Goal: Book appointment/travel/reservation

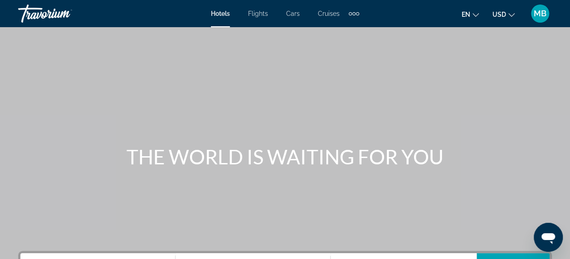
click at [294, 13] on span "Cars" at bounding box center [293, 13] width 14 height 7
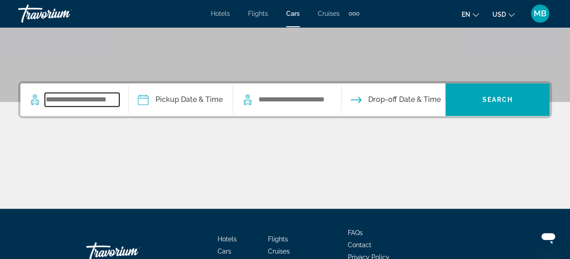
click at [65, 97] on input "Search widget" at bounding box center [82, 100] width 74 height 14
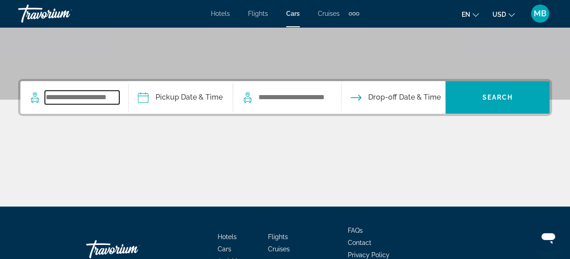
scroll to position [221, 0]
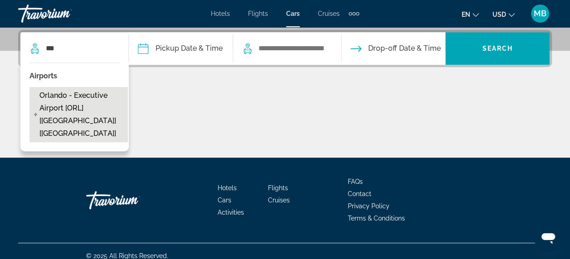
click at [57, 106] on span "Orlando - Executive Airport [ORL] [[GEOGRAPHIC_DATA]] [[GEOGRAPHIC_DATA]]" at bounding box center [81, 114] width 84 height 51
type input "**********"
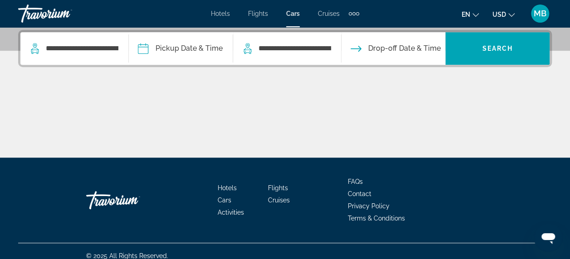
click at [210, 47] on input "Pickup date" at bounding box center [181, 49] width 108 height 35
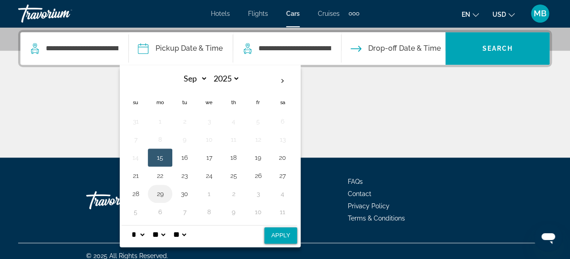
click at [167, 188] on button "29" at bounding box center [160, 194] width 15 height 13
click at [291, 82] on th "Next month" at bounding box center [282, 81] width 24 height 20
select select "*"
click at [265, 123] on button "3" at bounding box center [258, 121] width 15 height 13
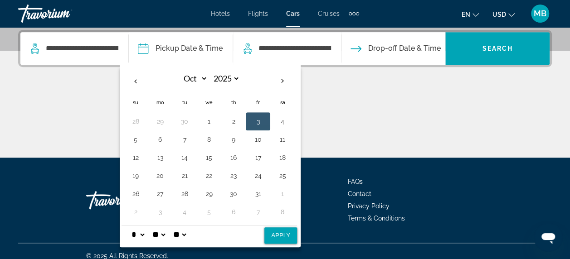
click at [406, 51] on span "Drop-off Date & Time" at bounding box center [404, 48] width 73 height 13
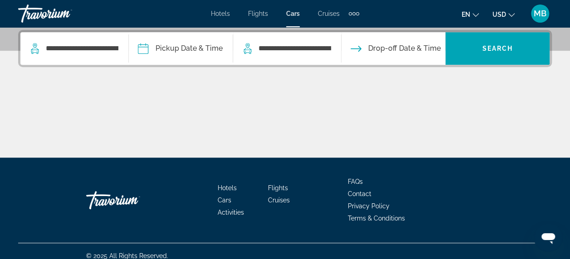
click at [402, 52] on span "Drop-off Date & Time" at bounding box center [404, 48] width 73 height 13
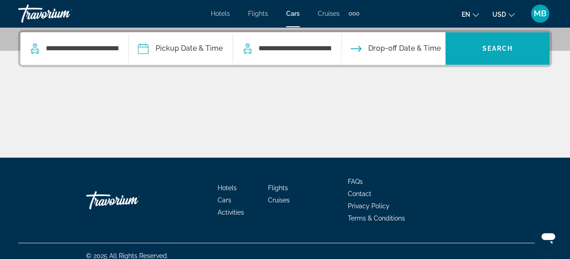
click at [480, 49] on span "Search widget" at bounding box center [497, 49] width 104 height 22
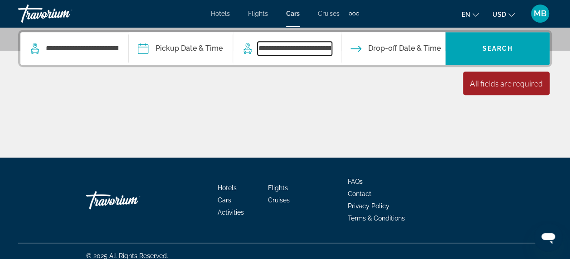
click at [274, 54] on input "**********" at bounding box center [295, 49] width 74 height 14
click at [404, 54] on button "Drop-off Date & Time" at bounding box center [396, 48] width 90 height 33
click at [209, 51] on input "Pickup date" at bounding box center [181, 49] width 108 height 35
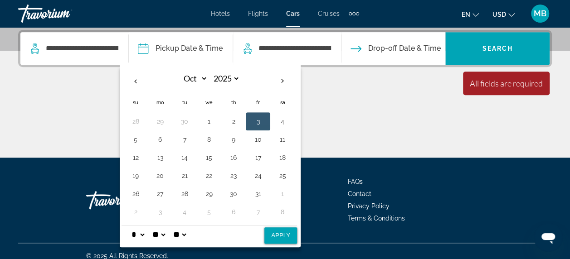
click at [408, 51] on span "Drop-off Date & Time" at bounding box center [404, 48] width 73 height 13
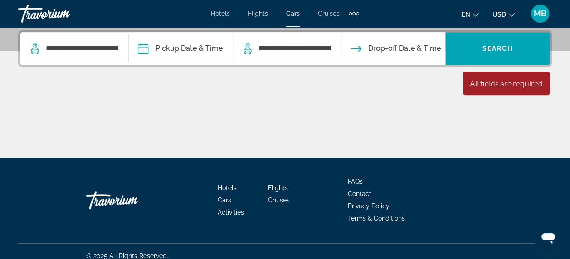
click at [409, 56] on button "Drop-off Date & Time" at bounding box center [396, 48] width 90 height 33
click at [396, 41] on button "Drop-off Date & Time" at bounding box center [396, 48] width 90 height 33
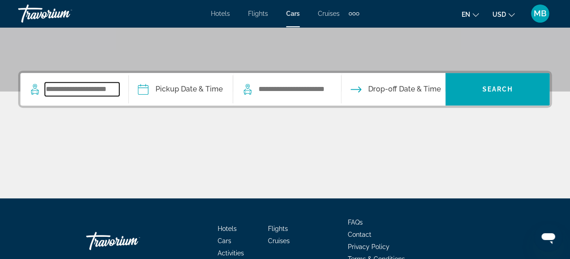
click at [70, 90] on input "Search widget" at bounding box center [82, 90] width 74 height 14
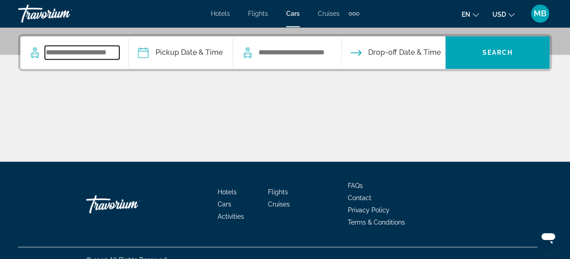
scroll to position [221, 0]
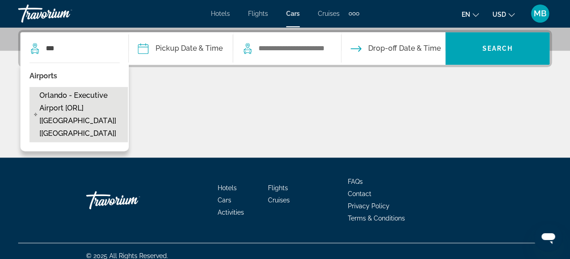
click at [58, 112] on span "Orlando - Executive Airport [ORL] [[GEOGRAPHIC_DATA]] [[GEOGRAPHIC_DATA]]" at bounding box center [81, 114] width 84 height 51
type input "**********"
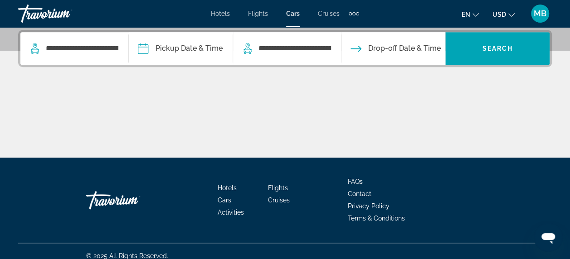
click at [195, 43] on input "Pickup date" at bounding box center [181, 49] width 108 height 35
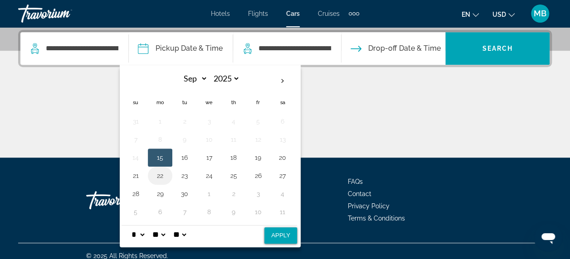
click at [167, 178] on button "22" at bounding box center [160, 176] width 15 height 13
click at [397, 50] on span "Drop-off Date & Time" at bounding box center [404, 48] width 73 height 13
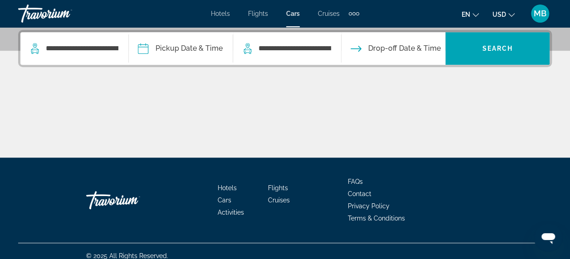
click at [393, 50] on span "Drop-off Date & Time" at bounding box center [404, 48] width 73 height 13
click at [391, 42] on span "Drop-off Date & Time" at bounding box center [404, 48] width 73 height 13
click at [392, 49] on span "Drop-off Date & Time" at bounding box center [404, 48] width 73 height 13
click at [433, 47] on span "Drop-off Date & Time" at bounding box center [404, 48] width 73 height 13
click at [433, 50] on span "Drop-off Date & Time" at bounding box center [404, 48] width 73 height 13
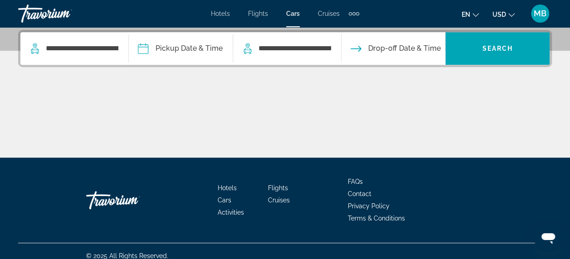
click at [436, 50] on span "Drop-off Date & Time" at bounding box center [404, 48] width 73 height 13
click at [404, 47] on span "Drop-off Date & Time" at bounding box center [404, 48] width 73 height 13
click at [416, 44] on span "Drop-off Date & Time" at bounding box center [404, 48] width 73 height 13
click at [216, 14] on span "Hotels" at bounding box center [220, 13] width 19 height 7
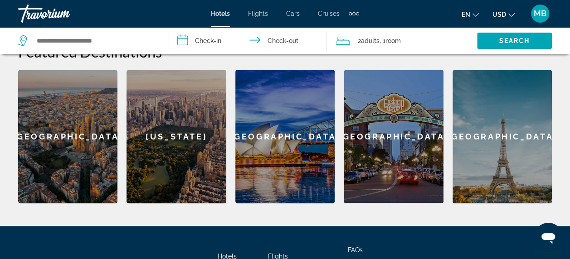
scroll to position [374, 0]
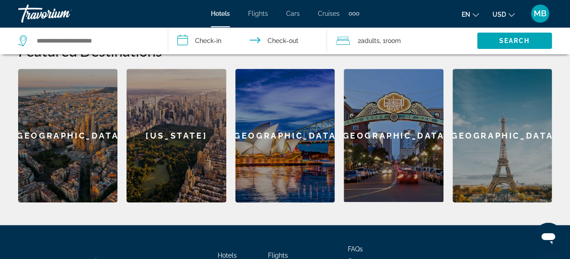
click at [51, 160] on div "[GEOGRAPHIC_DATA]" at bounding box center [67, 136] width 99 height 134
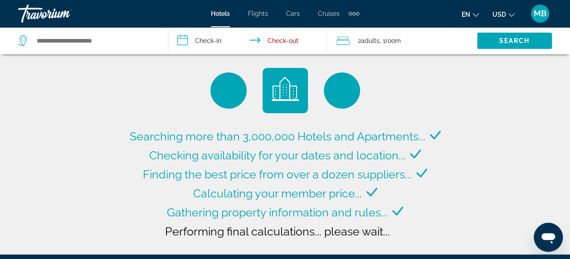
type input "**********"
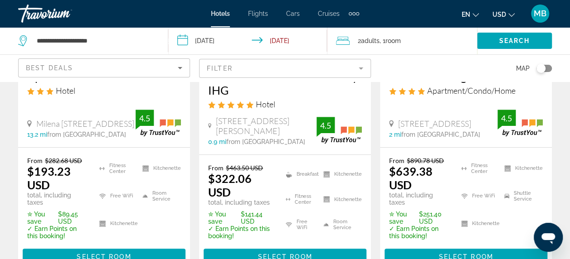
scroll to position [198, 0]
